Goal: Task Accomplishment & Management: Manage account settings

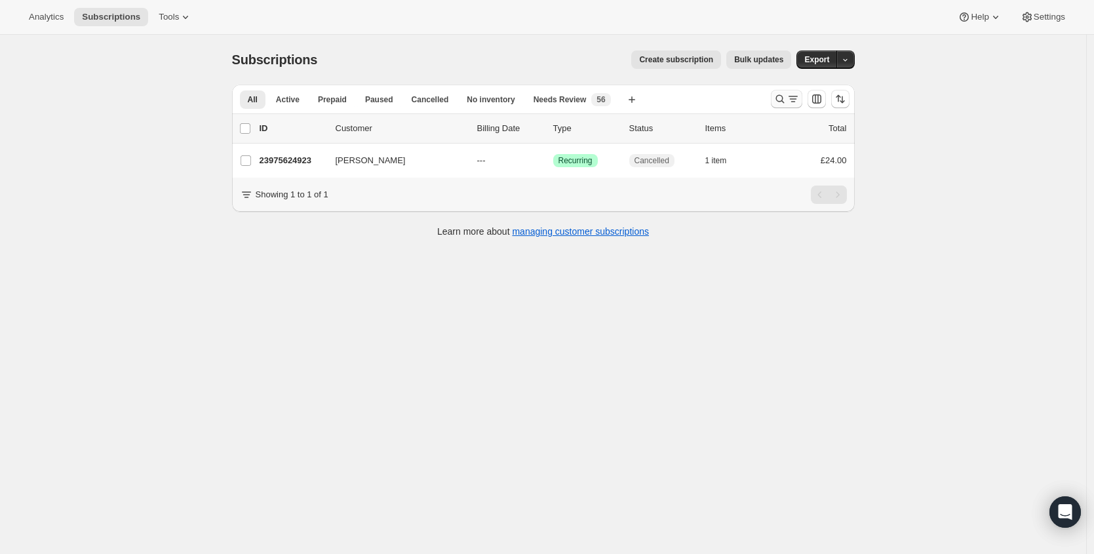
click at [776, 98] on icon "Search and filter results" at bounding box center [779, 98] width 13 height 13
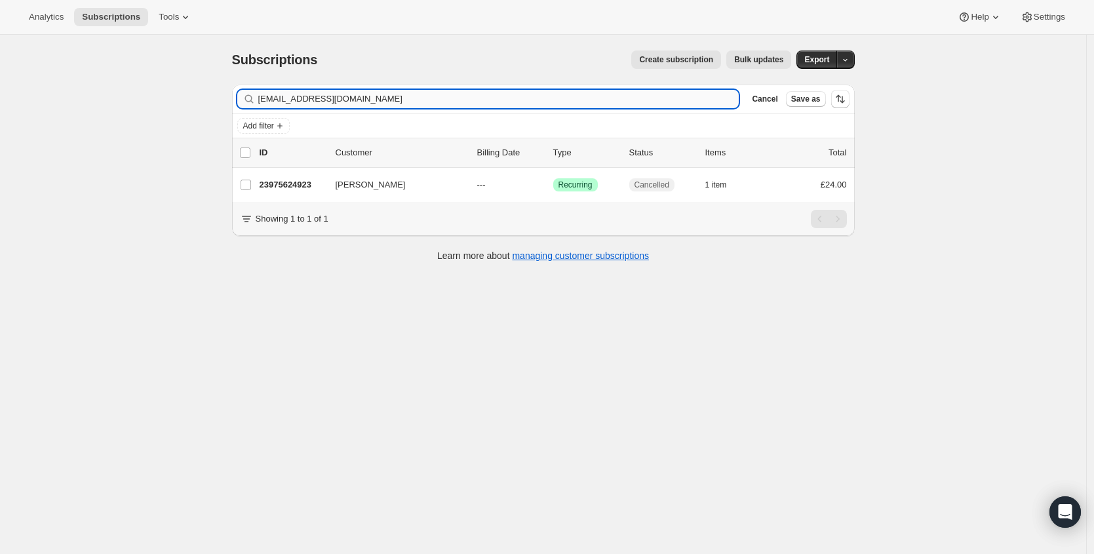
click at [389, 107] on input "shannonfletcher23@hotmail.co.uk" at bounding box center [498, 99] width 481 height 18
type input "annamaria.solti@yahoo.com"
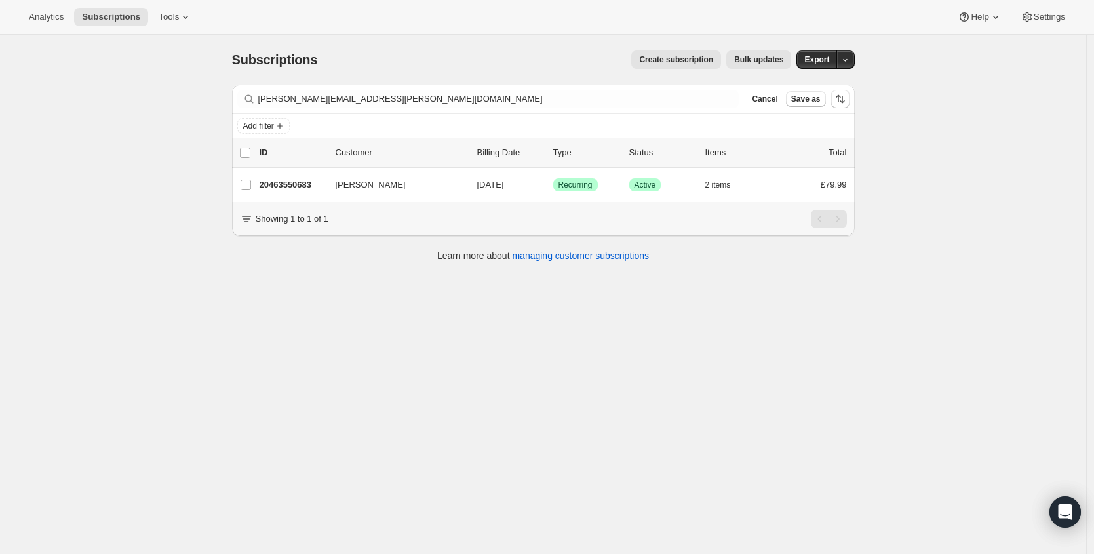
click at [297, 184] on p "20463550683" at bounding box center [293, 184] width 66 height 13
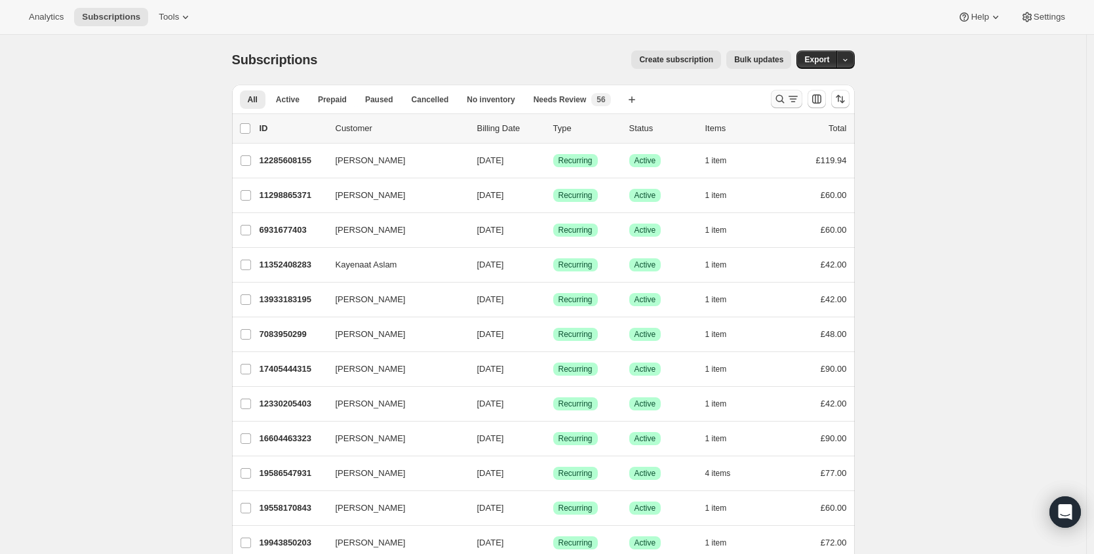
click at [781, 92] on icon "Search and filter results" at bounding box center [779, 98] width 13 height 13
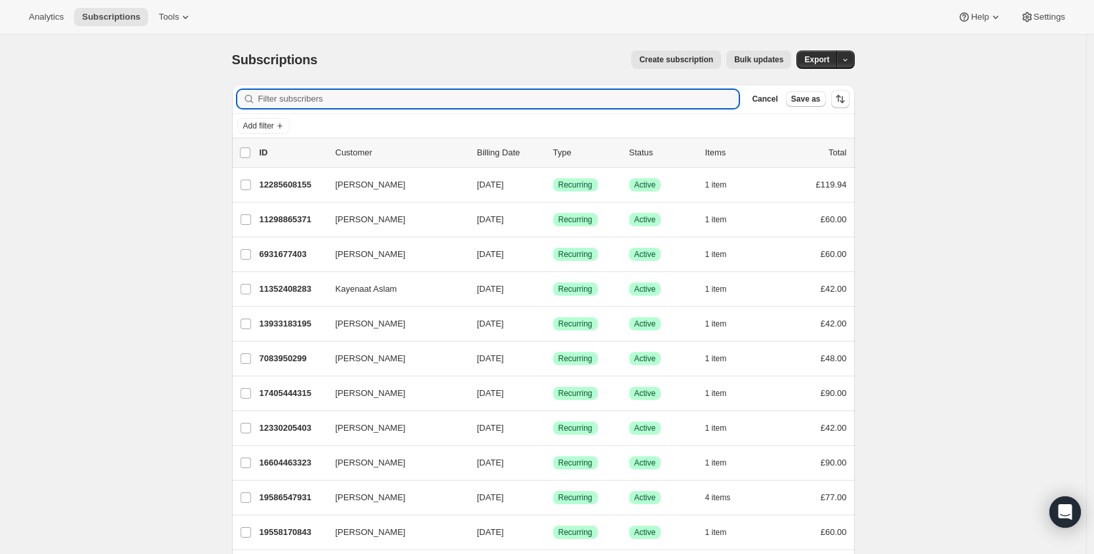
paste input "[EMAIL_ADDRESS][DOMAIN_NAME]"
type input "[EMAIL_ADDRESS][DOMAIN_NAME]"
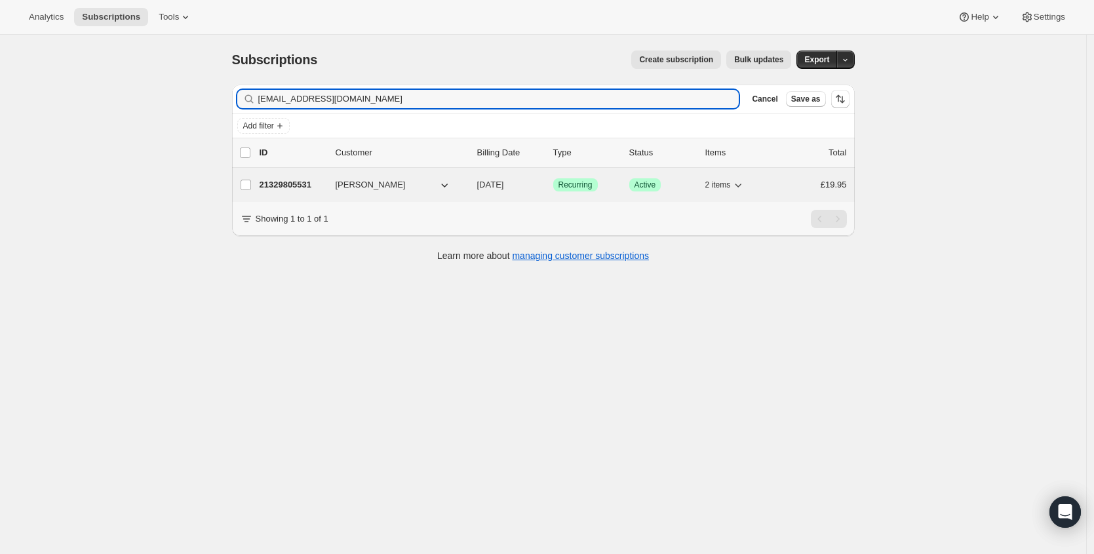
click at [294, 183] on p "21329805531" at bounding box center [293, 184] width 66 height 13
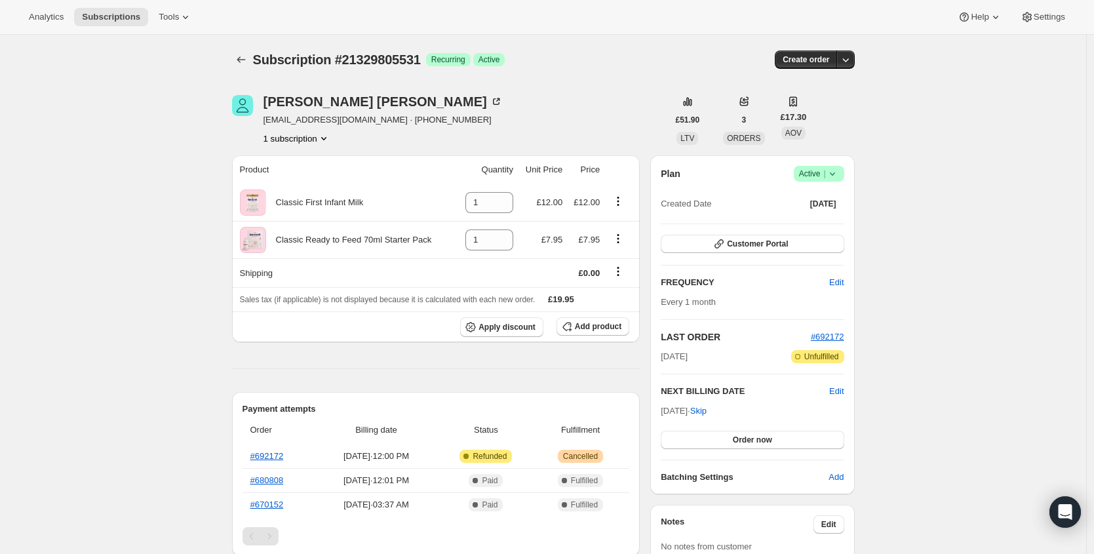
drag, startPoint x: 829, startPoint y: 174, endPoint x: 825, endPoint y: 180, distance: 7.5
click at [829, 176] on icon at bounding box center [832, 173] width 13 height 13
click at [802, 220] on span "Cancel subscription" at bounding box center [818, 222] width 74 height 10
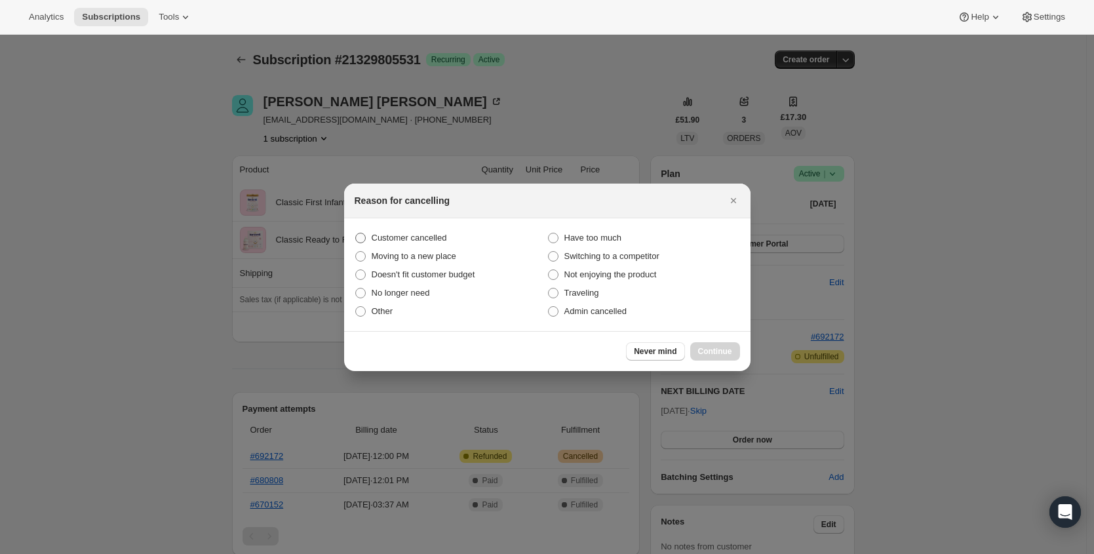
click at [411, 239] on span "Customer cancelled" at bounding box center [409, 238] width 75 height 10
click at [356, 233] on input "Customer cancelled" at bounding box center [355, 233] width 1 height 1
radio input "true"
click at [718, 354] on span "Continue" at bounding box center [715, 351] width 34 height 10
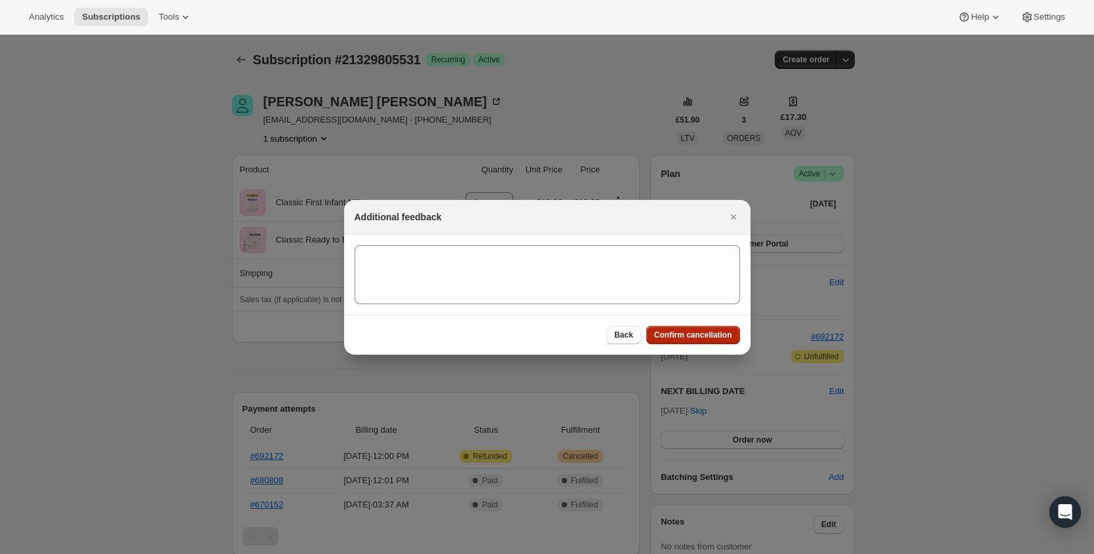
click at [721, 338] on span "Confirm cancellation" at bounding box center [693, 335] width 78 height 10
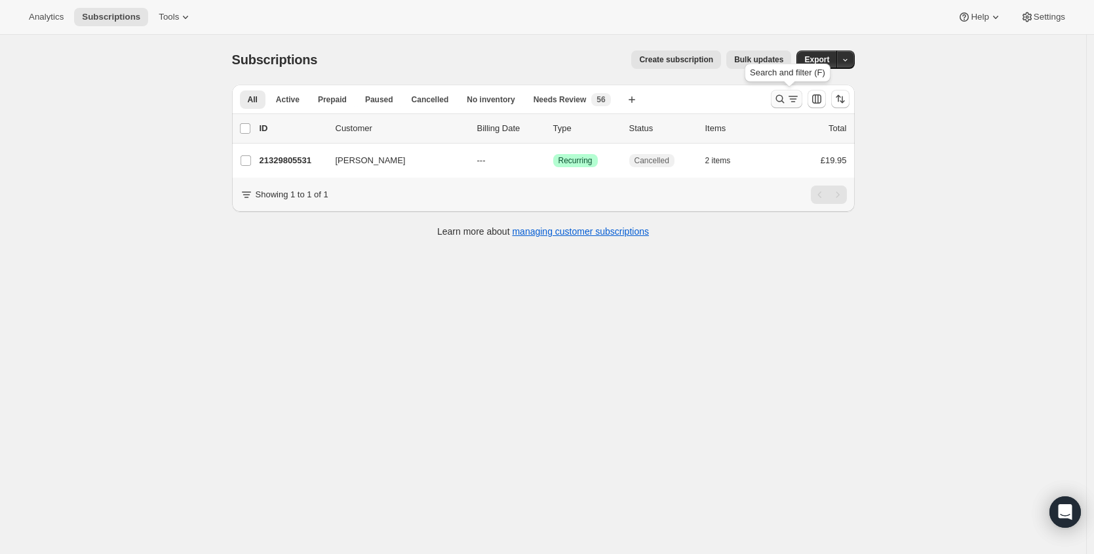
click at [779, 99] on icon "Search and filter results" at bounding box center [779, 99] width 9 height 9
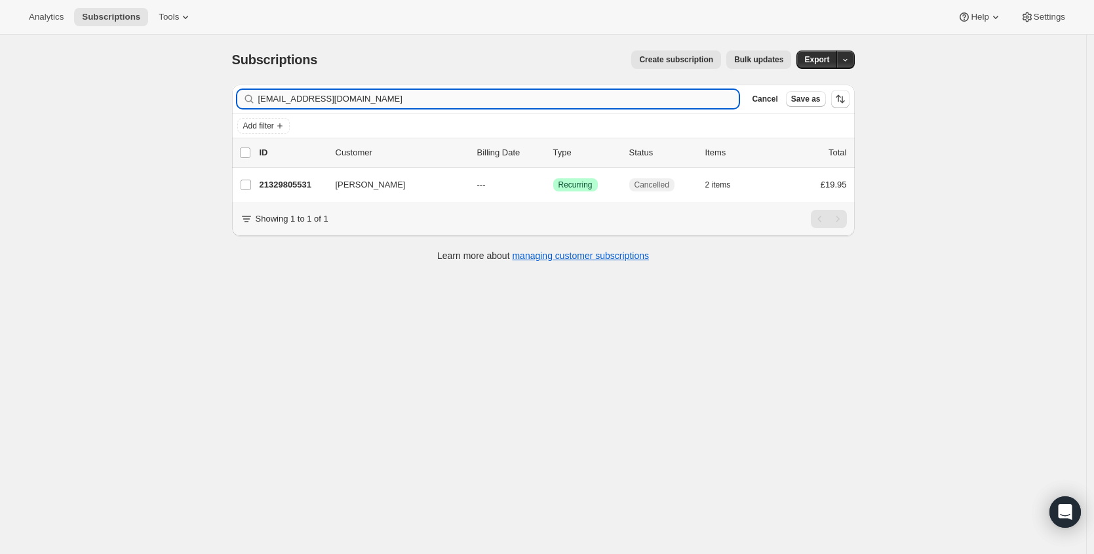
click at [368, 94] on input "[EMAIL_ADDRESS][DOMAIN_NAME]" at bounding box center [498, 99] width 481 height 18
type input "[PERSON_NAME][EMAIL_ADDRESS][DOMAIN_NAME]"
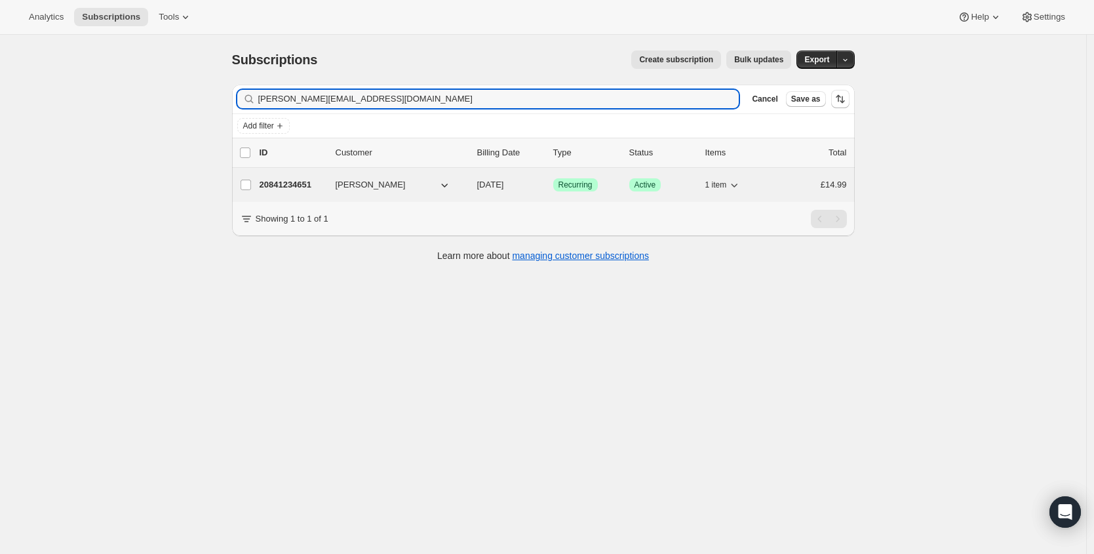
click at [292, 176] on div "20841234651 [PERSON_NAME] [DATE] Success Recurring Success Active 1 item £14.99" at bounding box center [553, 185] width 587 height 18
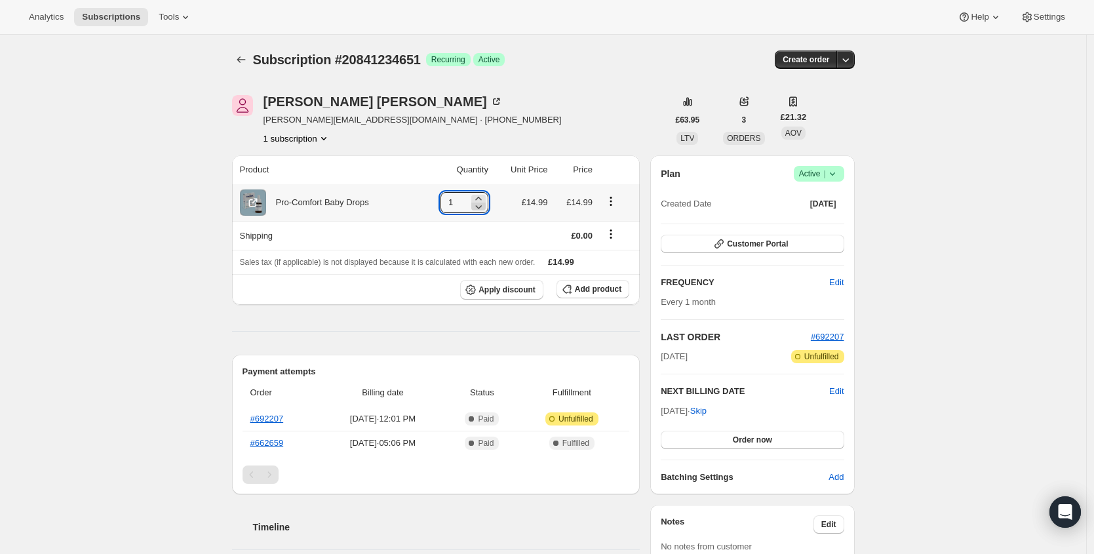
click at [484, 202] on icon at bounding box center [478, 206] width 13 height 13
click at [485, 198] on icon at bounding box center [482, 198] width 6 height 3
click at [485, 198] on icon at bounding box center [478, 198] width 13 height 13
type input "2"
click at [799, 442] on button "Order now" at bounding box center [752, 440] width 183 height 18
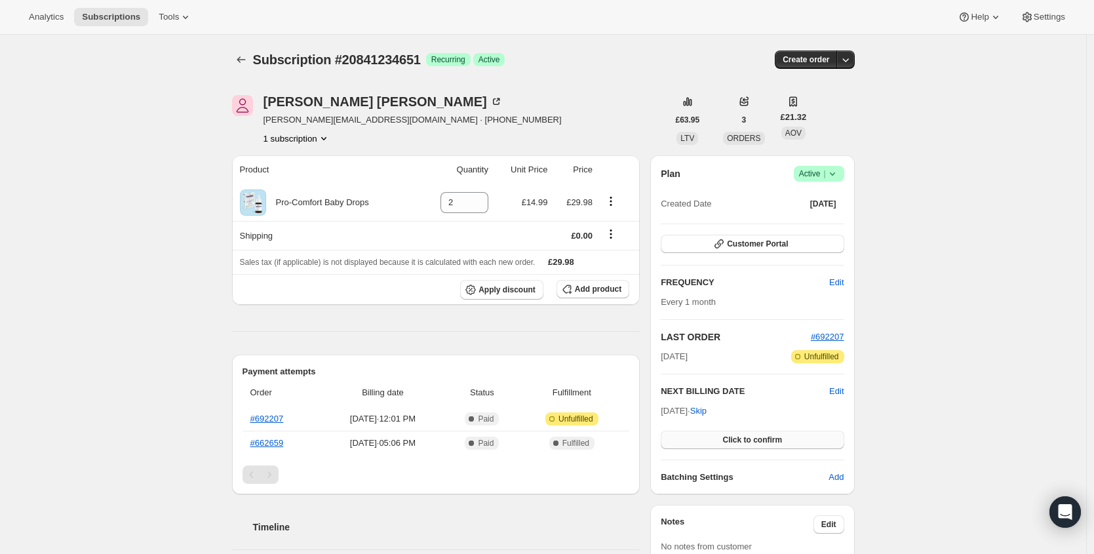
click at [798, 442] on button "Click to confirm" at bounding box center [752, 440] width 183 height 18
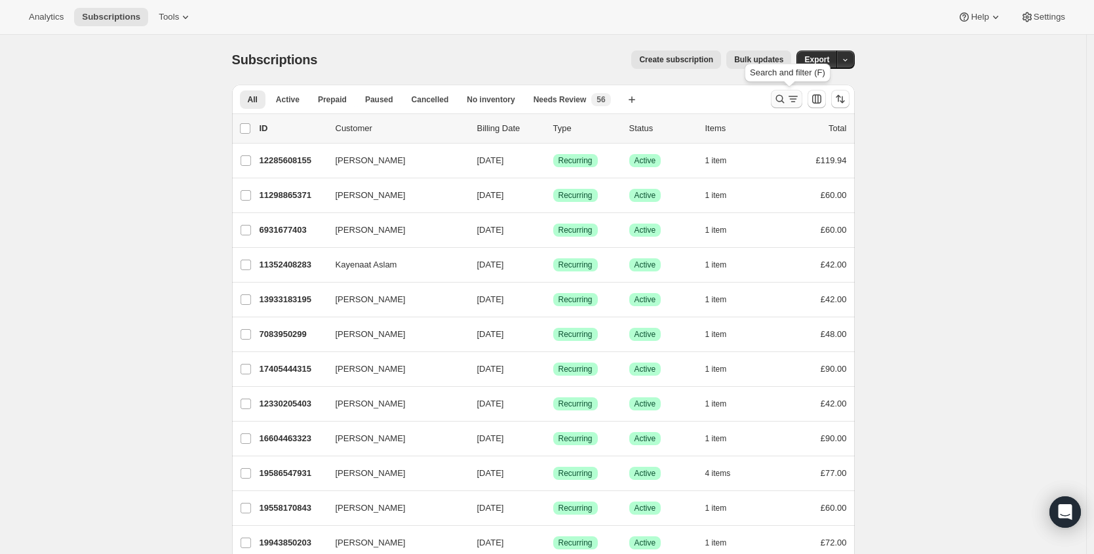
click at [783, 98] on icon "Search and filter results" at bounding box center [779, 98] width 13 height 13
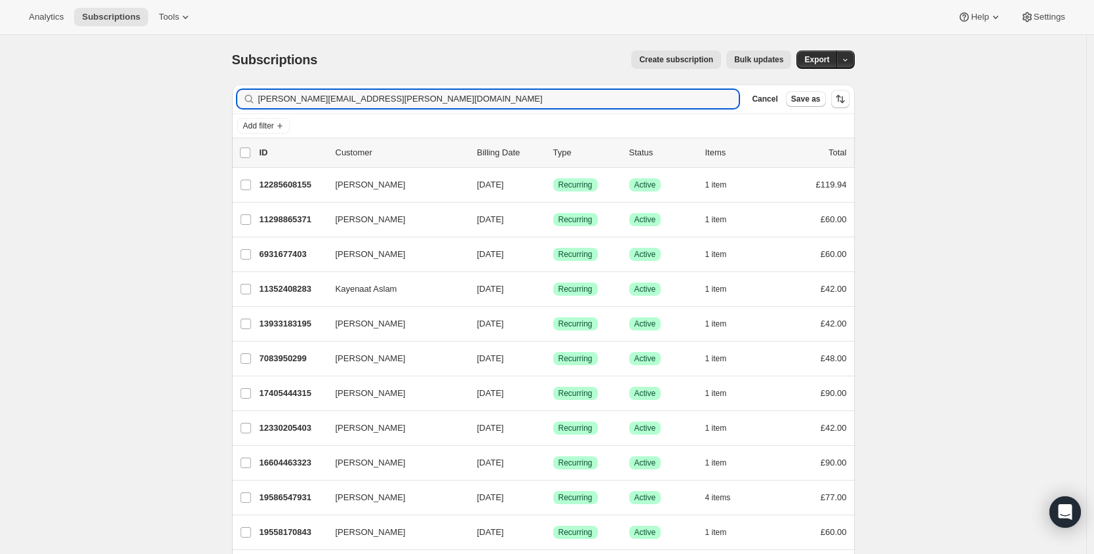
type input "[PERSON_NAME][EMAIL_ADDRESS][PERSON_NAME][DOMAIN_NAME]"
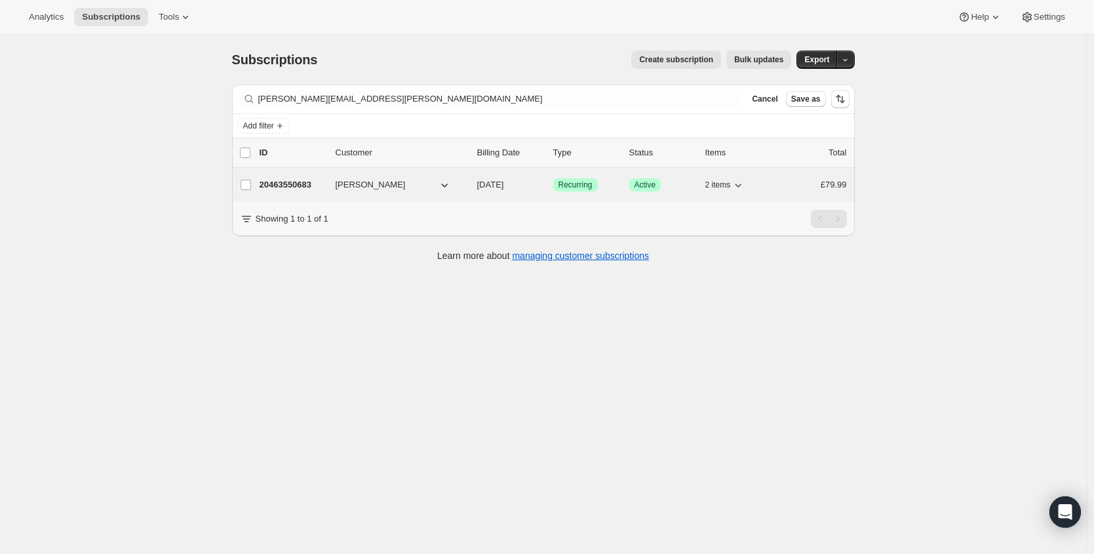
click at [288, 176] on div "20463550683 Annamaria Pochop 10/01/2025 Success Recurring Success Active 2 item…" at bounding box center [553, 185] width 587 height 18
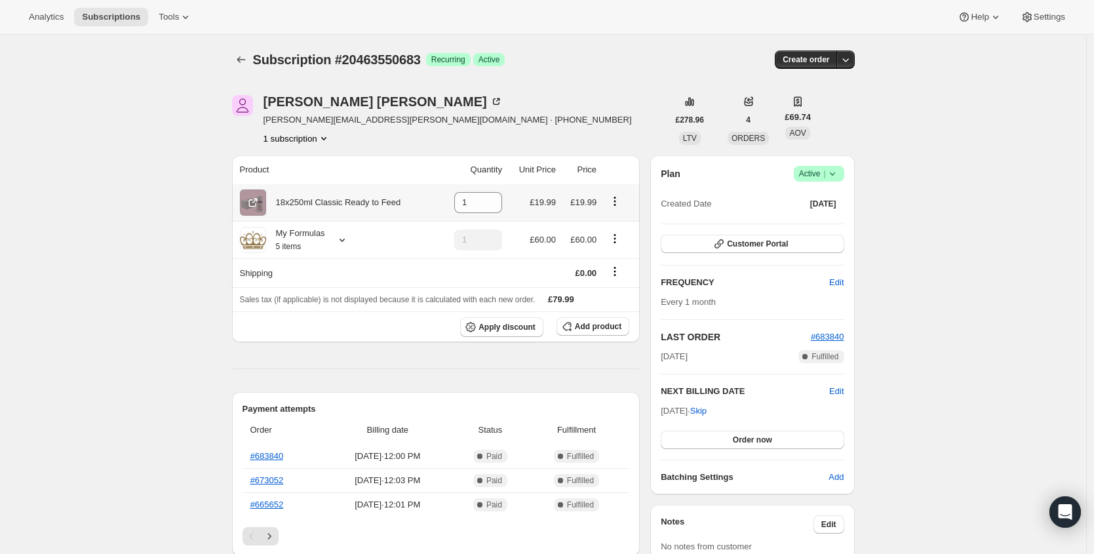
click at [621, 199] on icon "Product actions" at bounding box center [614, 201] width 13 height 13
click at [627, 234] on button "Remove" at bounding box center [618, 226] width 57 height 21
type input "0"
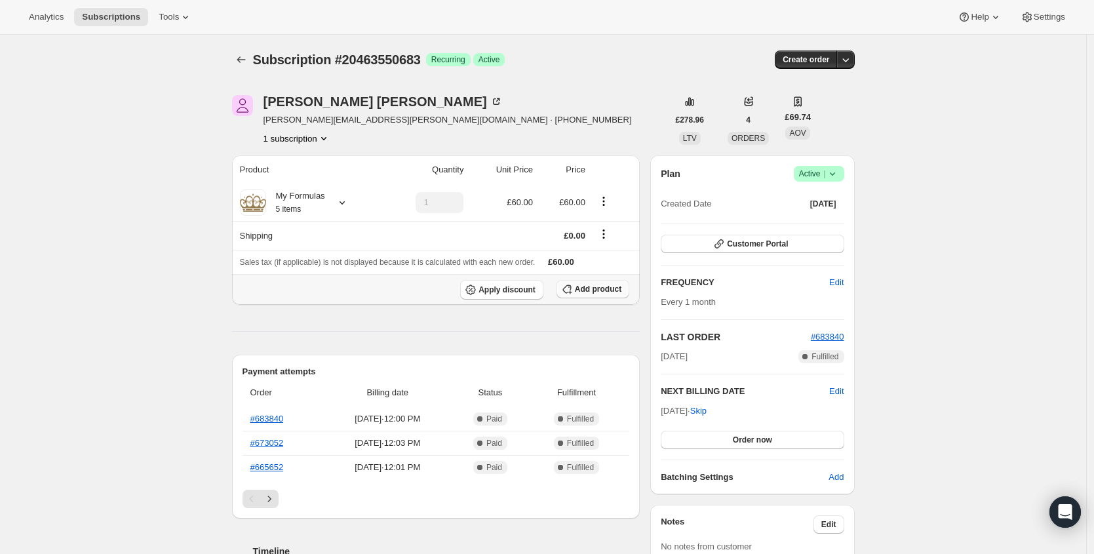
click at [612, 292] on span "Add product" at bounding box center [598, 289] width 47 height 10
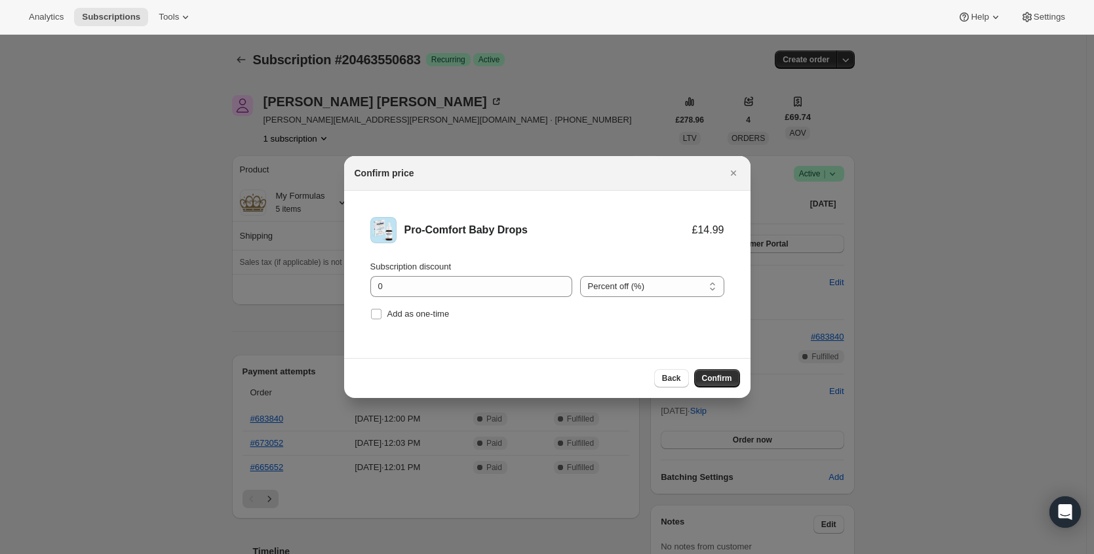
click at [724, 391] on div "Back Confirm" at bounding box center [547, 378] width 406 height 40
click at [728, 379] on span "Confirm" at bounding box center [717, 378] width 30 height 10
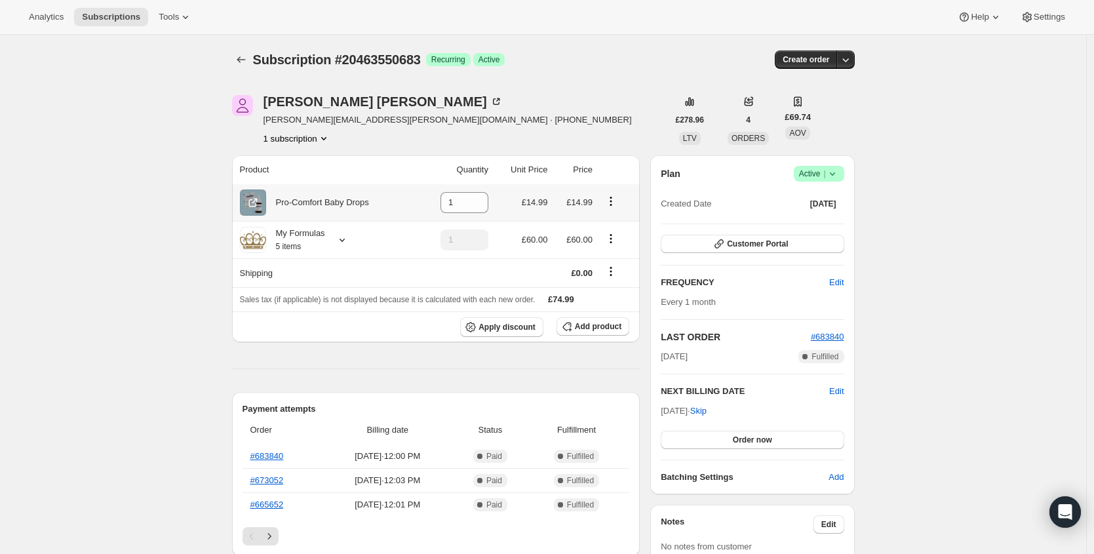
click at [291, 196] on div "Pro-Comfort Baby Drops" at bounding box center [317, 202] width 103 height 13
drag, startPoint x: 291, startPoint y: 196, endPoint x: 324, endPoint y: 181, distance: 36.7
click at [292, 196] on div "Pro-Comfort Baby Drops" at bounding box center [317, 202] width 103 height 13
copy div "Pro-Comfort Baby Drops"
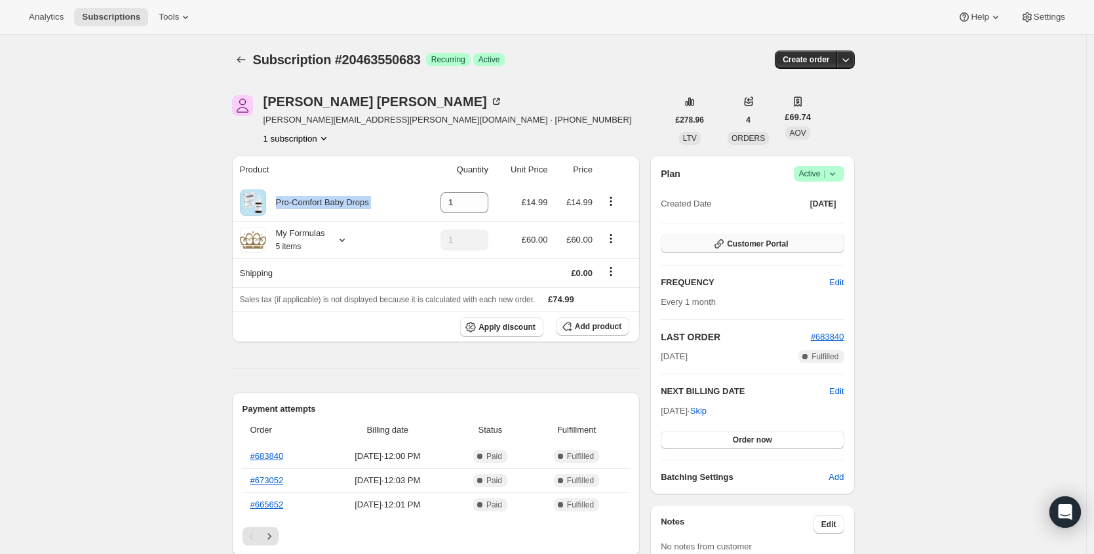
click at [763, 240] on span "Customer Portal" at bounding box center [757, 244] width 61 height 10
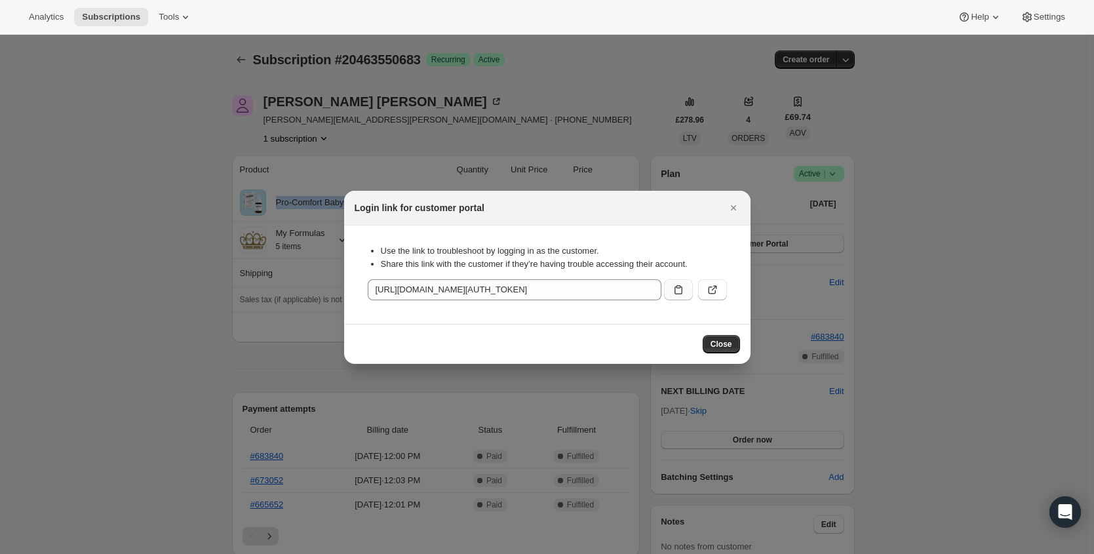
click at [674, 290] on icon ":rio:" at bounding box center [678, 289] width 8 height 9
copy div "Pro-Comfort Baby Drops"
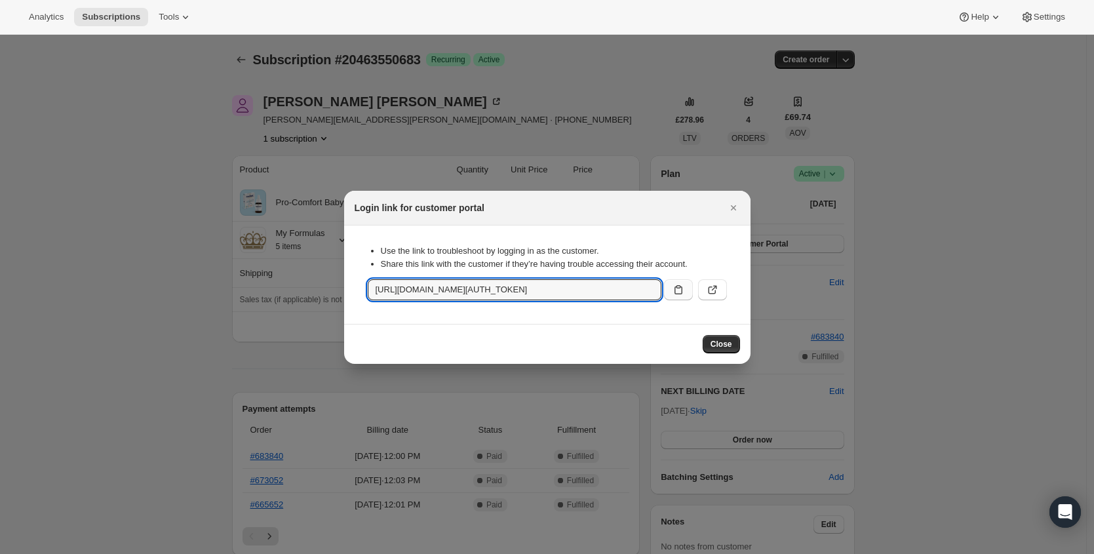
drag, startPoint x: 731, startPoint y: 215, endPoint x: 733, endPoint y: 201, distance: 13.8
click at [731, 215] on button "Close" at bounding box center [733, 208] width 18 height 18
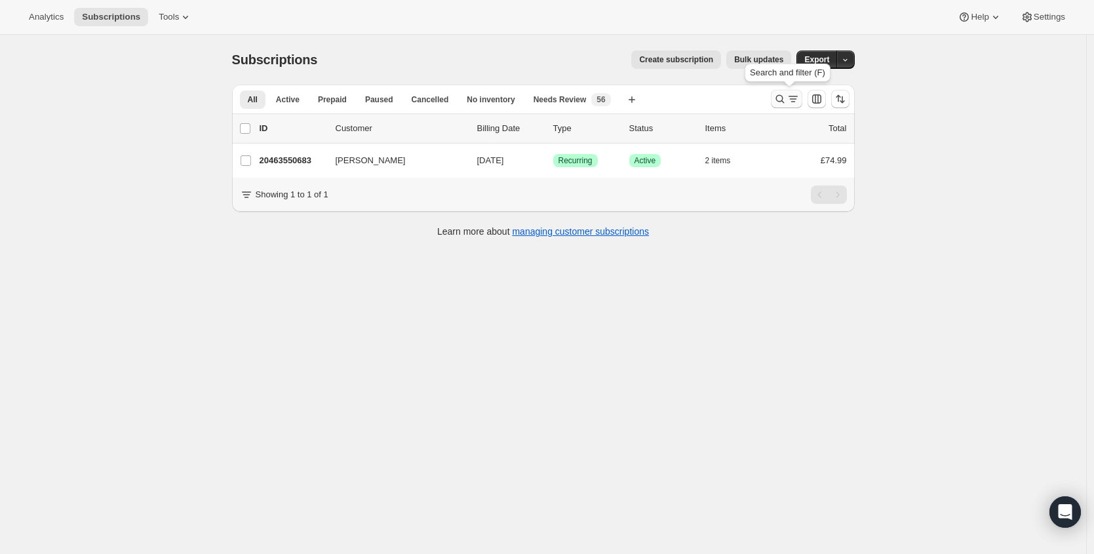
click at [790, 94] on icon "Search and filter results" at bounding box center [793, 98] width 13 height 13
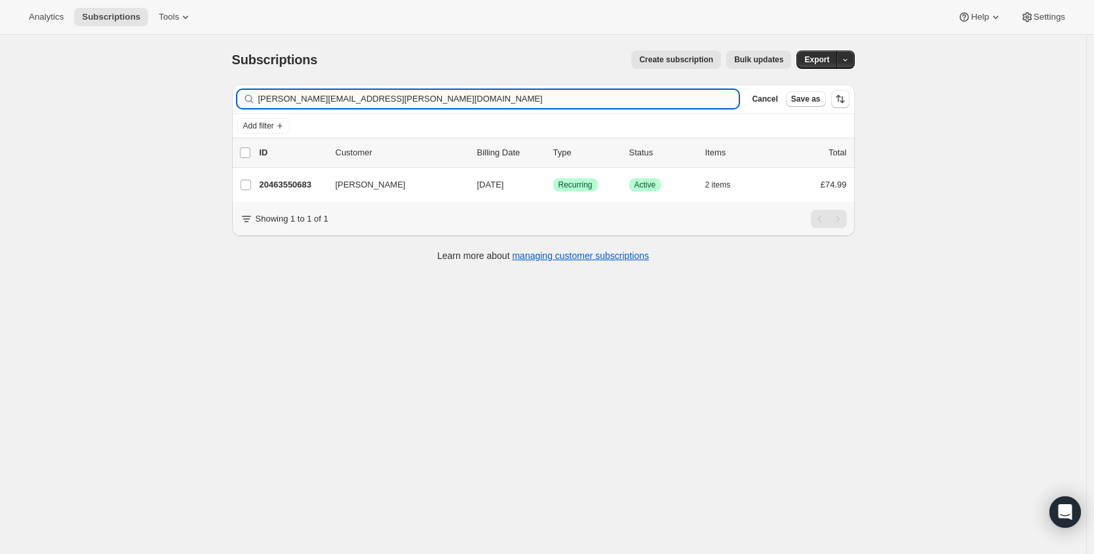
click at [408, 102] on input "annamaria.solti@yahoo.com" at bounding box center [498, 99] width 481 height 18
type input "jesshollinshead@live.co.uk"
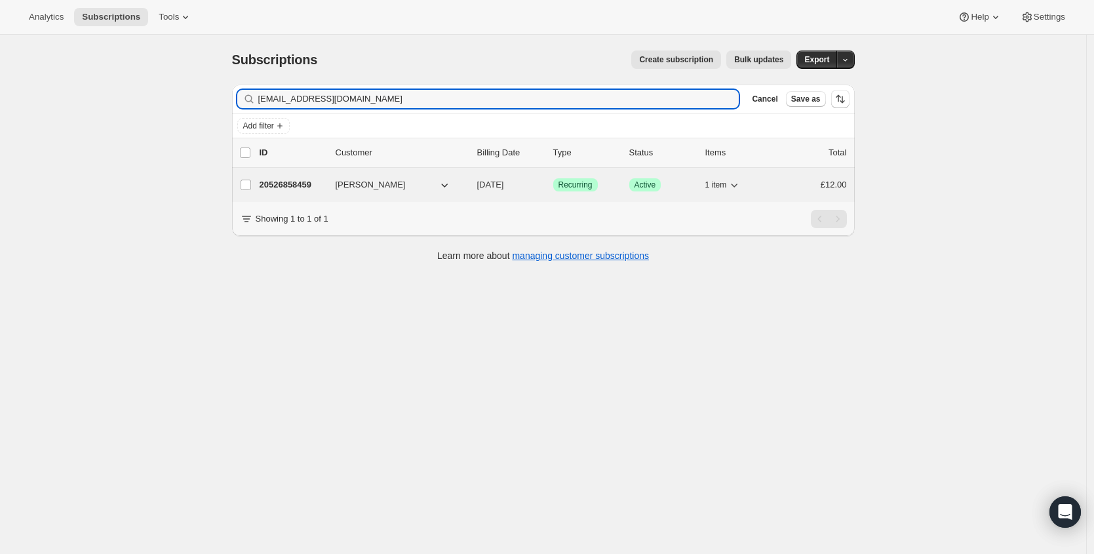
click at [300, 186] on p "20526858459" at bounding box center [293, 184] width 66 height 13
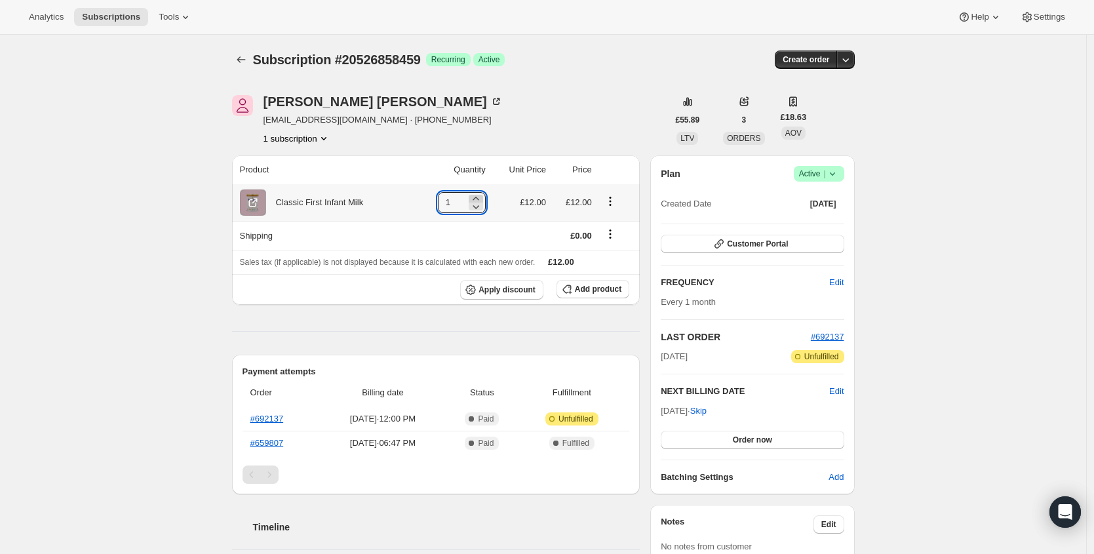
click at [482, 197] on icon at bounding box center [475, 198] width 13 height 13
type input "2"
click at [766, 435] on span "Order now" at bounding box center [752, 440] width 39 height 10
click at [772, 435] on span "Click to confirm" at bounding box center [752, 440] width 60 height 10
